Goal: Find specific page/section: Find specific page/section

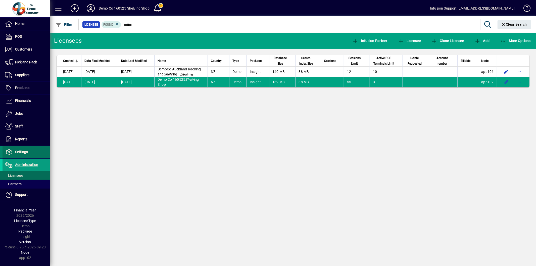
click at [27, 149] on span "Settings" at bounding box center [15, 152] width 25 height 6
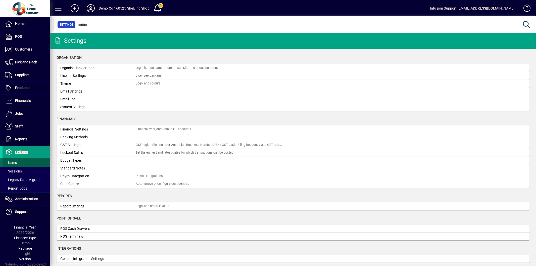
click at [27, 161] on span at bounding box center [27, 163] width 48 height 12
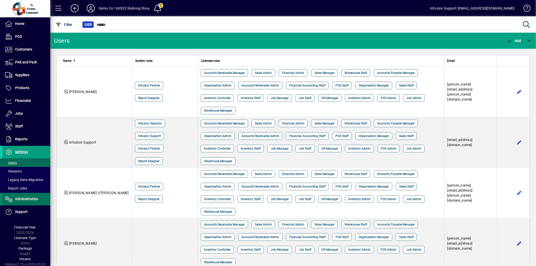
click at [26, 195] on span at bounding box center [27, 199] width 48 height 12
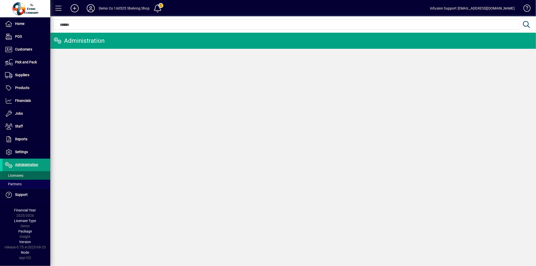
click at [30, 175] on span at bounding box center [27, 175] width 48 height 12
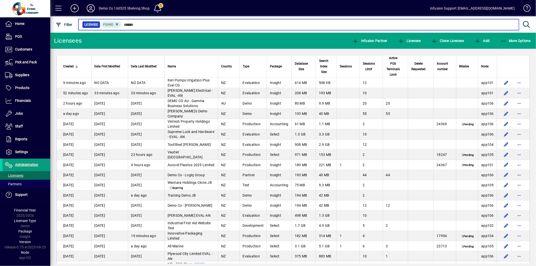
click at [140, 24] on input "text" at bounding box center [318, 24] width 394 height 7
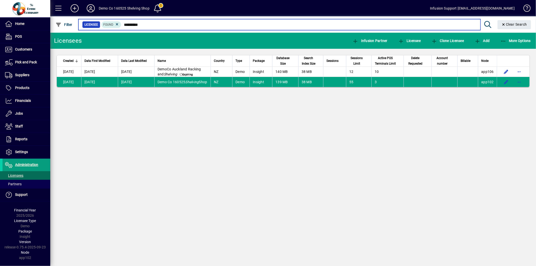
type input "********"
